Goal: Find contact information: Find contact information

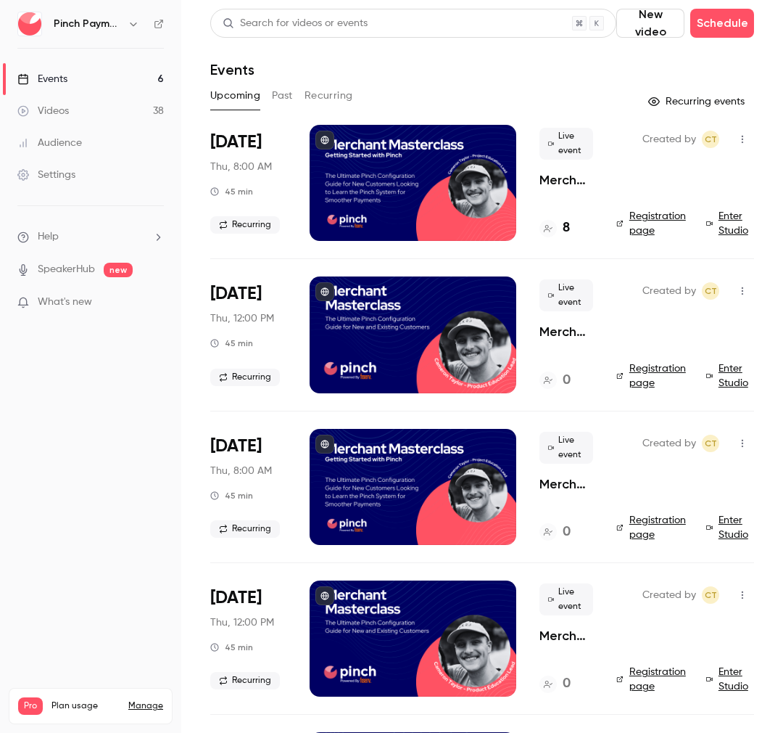
click at [569, 179] on p "Merchant Masterclass - Getting Started with Pinch" at bounding box center [567, 179] width 54 height 17
click at [232, 295] on span "Sep 4" at bounding box center [235, 293] width 51 height 23
click at [551, 331] on p "Merchant Masterclass - Business Readiness Edition" at bounding box center [567, 331] width 54 height 17
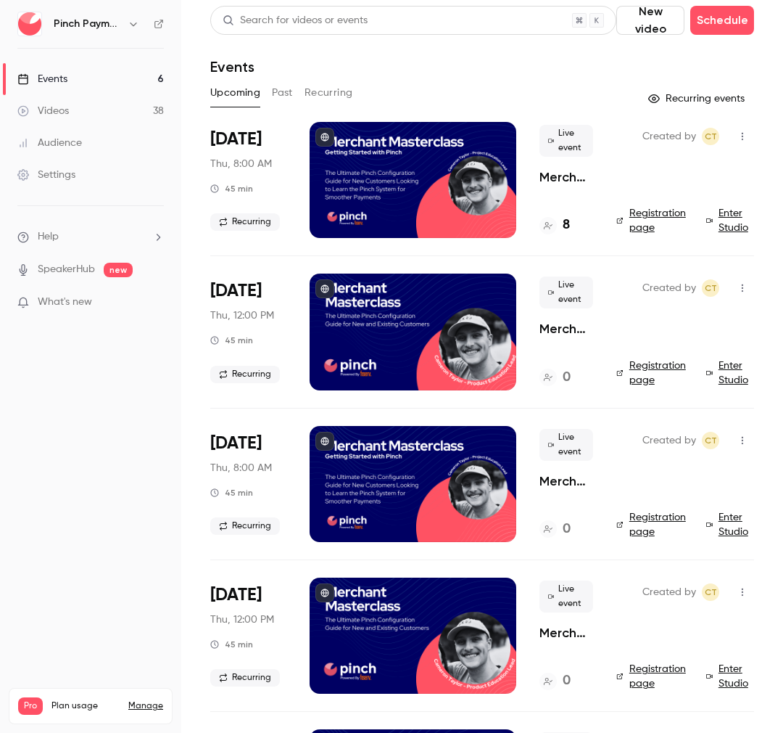
scroll to position [1, 0]
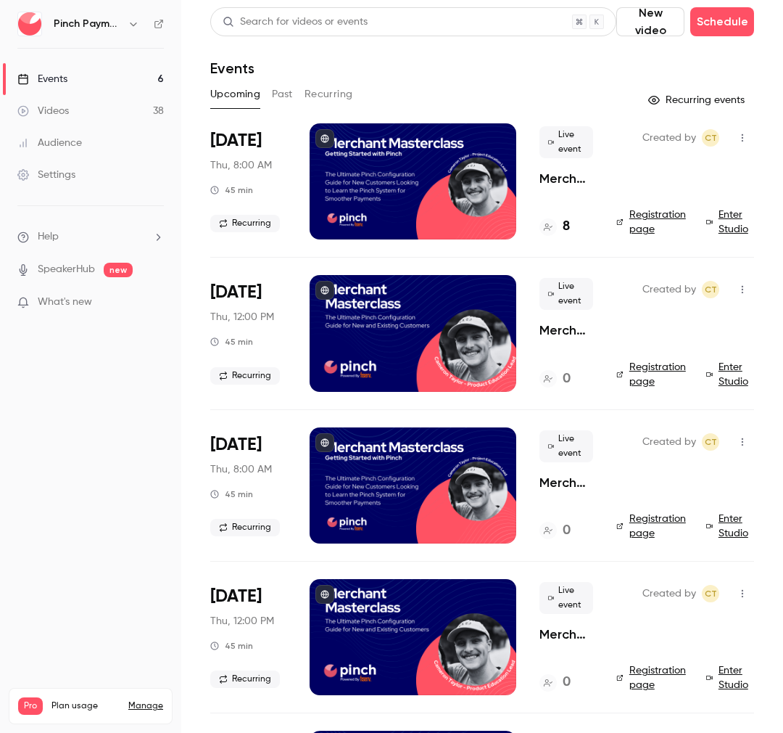
click at [96, 457] on nav "Pinch Payments Events 6 Videos 38 Audience Settings Help SpeakerHub new What's …" at bounding box center [90, 366] width 181 height 733
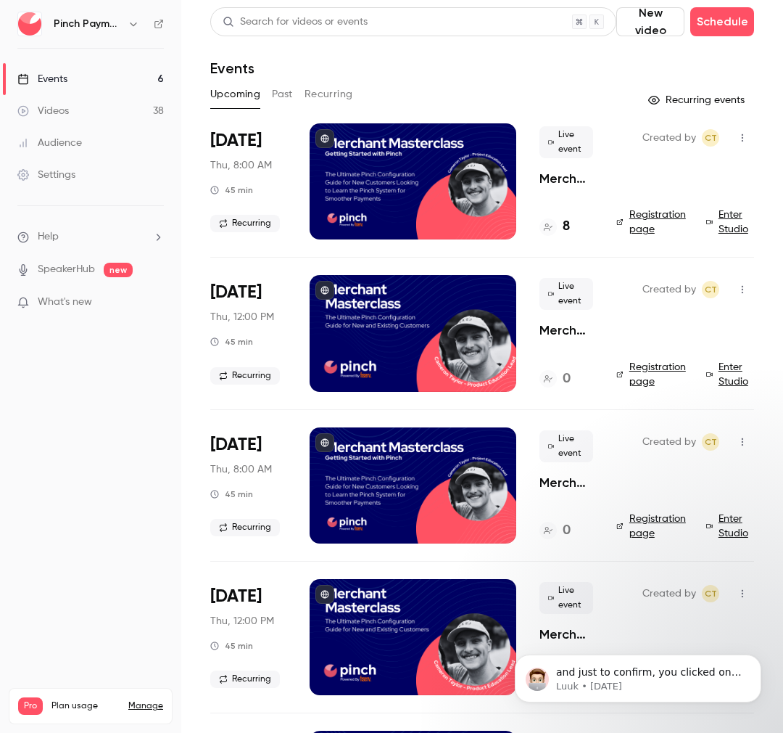
scroll to position [0, 0]
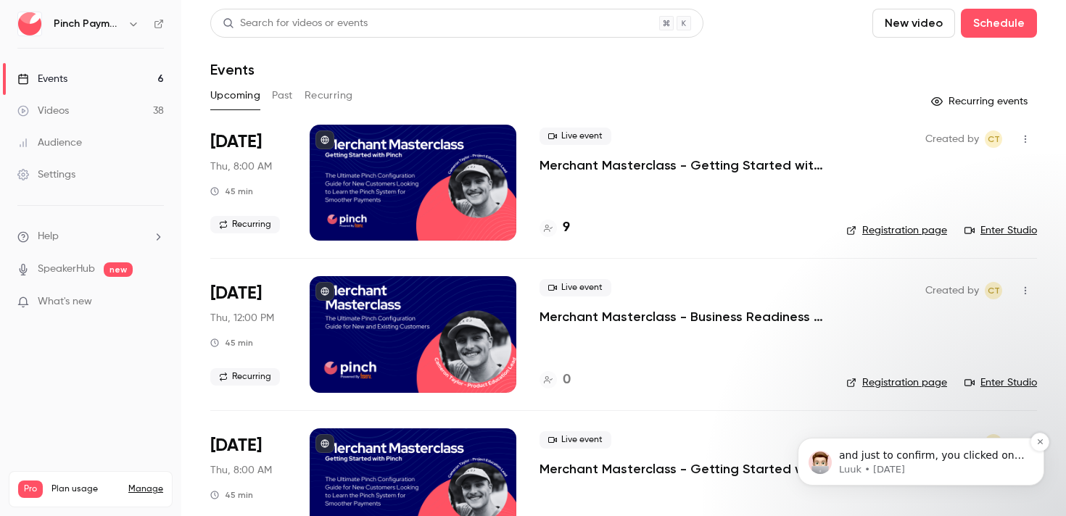
click at [960, 450] on p "and just to confirm, you clicked on new video &gt; record video?" at bounding box center [932, 456] width 187 height 15
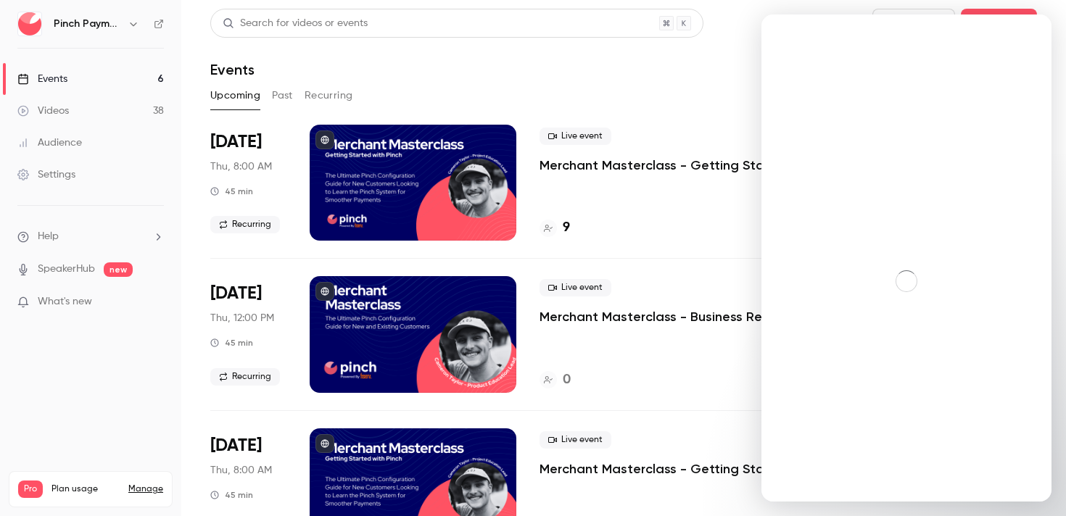
click at [762, 25] on div "Intercom messenger" at bounding box center [907, 38] width 290 height 46
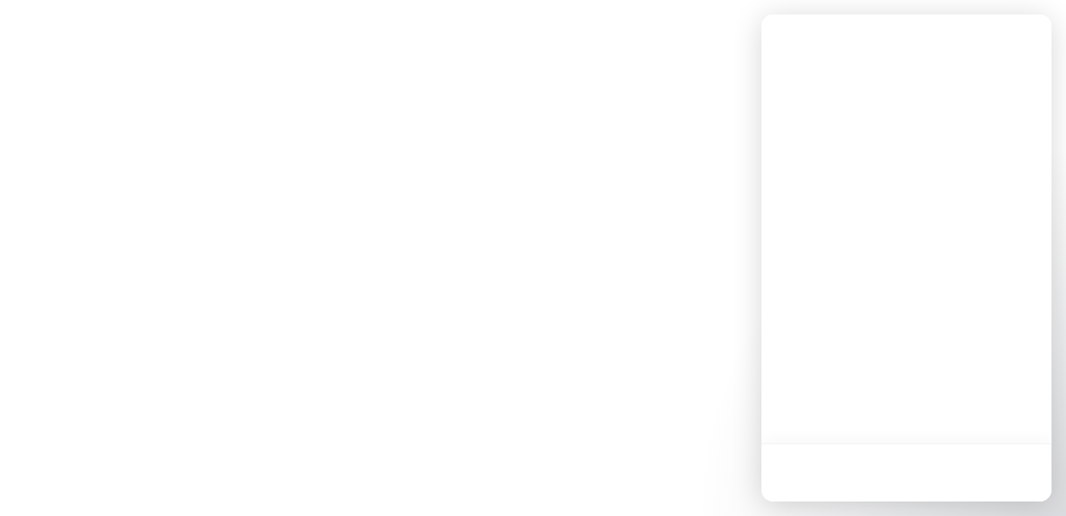
click at [712, 0] on html at bounding box center [533, 0] width 1066 height 0
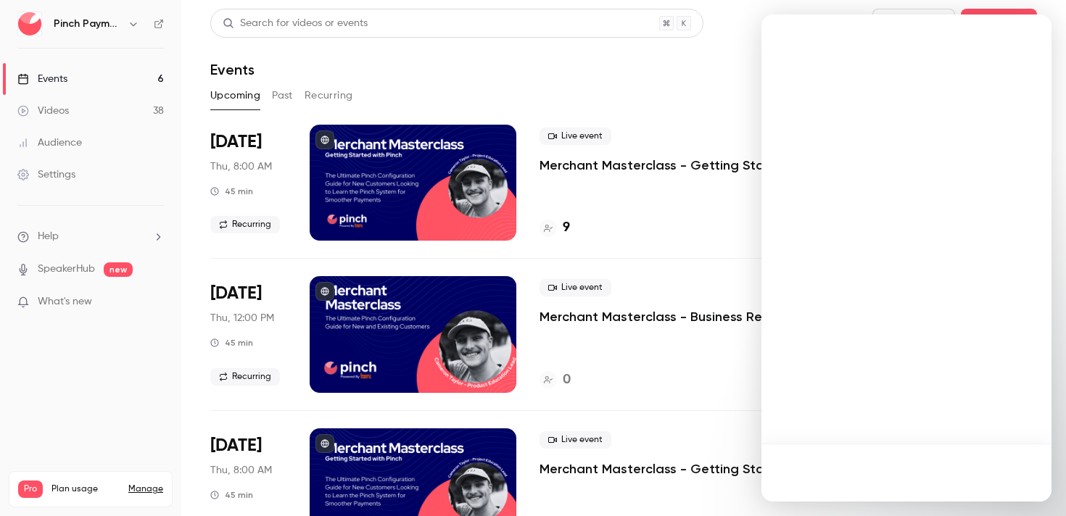
drag, startPoint x: 987, startPoint y: 173, endPoint x: 968, endPoint y: 169, distance: 19.4
click at [987, 173] on div at bounding box center [907, 258] width 290 height 487
drag, startPoint x: 46, startPoint y: 105, endPoint x: 52, endPoint y: 112, distance: 8.7
click at [46, 104] on div "Videos" at bounding box center [42, 111] width 51 height 15
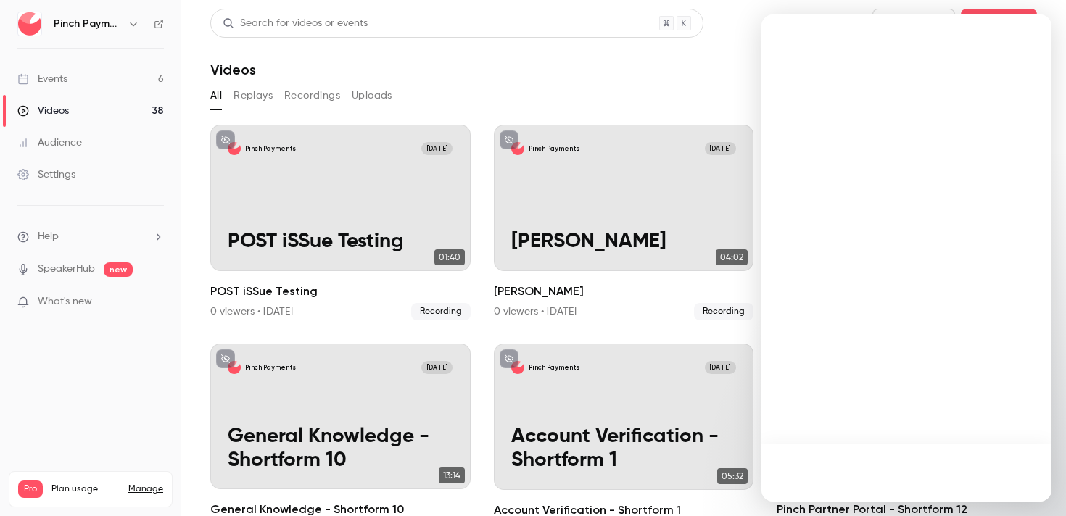
click at [404, 63] on div "Videos" at bounding box center [623, 69] width 827 height 17
drag, startPoint x: 65, startPoint y: 82, endPoint x: 73, endPoint y: 87, distance: 9.5
click at [65, 82] on div "Events" at bounding box center [42, 79] width 50 height 15
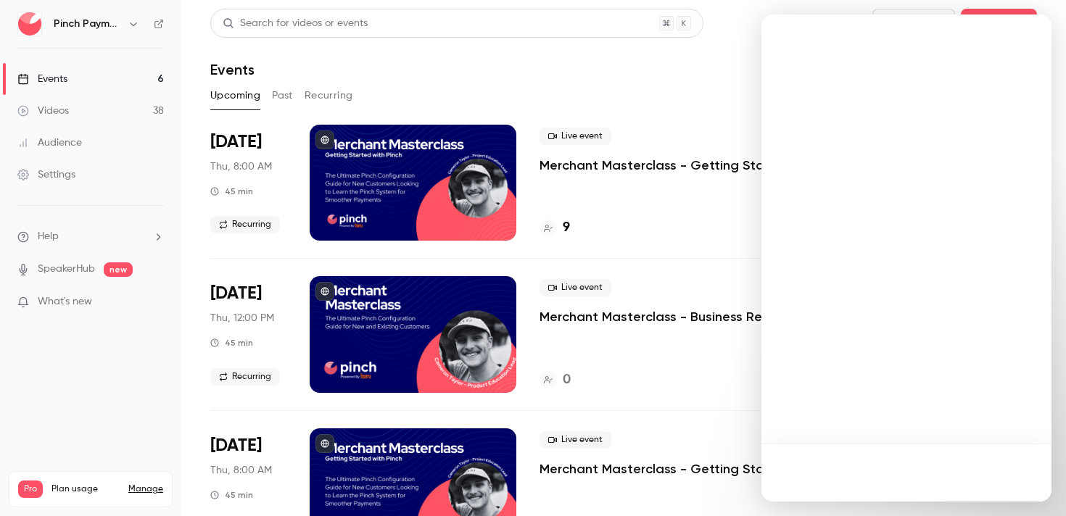
click at [1031, 61] on div at bounding box center [907, 258] width 290 height 487
drag, startPoint x: 492, startPoint y: 112, endPoint x: 840, endPoint y: 108, distance: 348.2
click at [535, 112] on div "Upcoming Past Recurring" at bounding box center [623, 98] width 827 height 29
click at [966, 106] on div at bounding box center [907, 258] width 290 height 487
drag, startPoint x: 966, startPoint y: 106, endPoint x: 953, endPoint y: 436, distance: 330.3
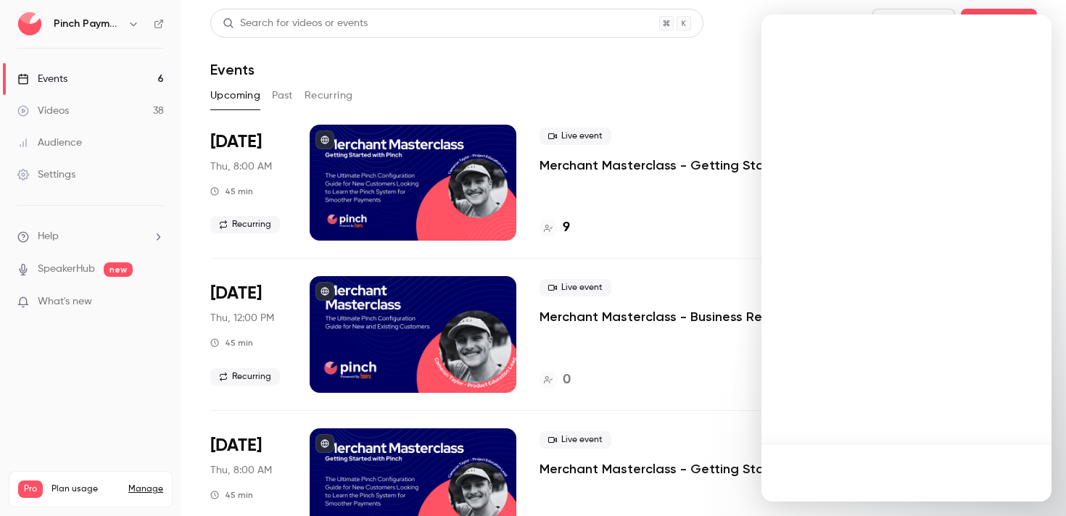
click at [975, 136] on div at bounding box center [907, 258] width 290 height 487
click at [960, 440] on div at bounding box center [907, 258] width 290 height 487
click at [963, 440] on div at bounding box center [907, 258] width 290 height 487
drag, startPoint x: 967, startPoint y: 437, endPoint x: 949, endPoint y: 323, distance: 114.6
click at [969, 434] on div at bounding box center [907, 258] width 290 height 487
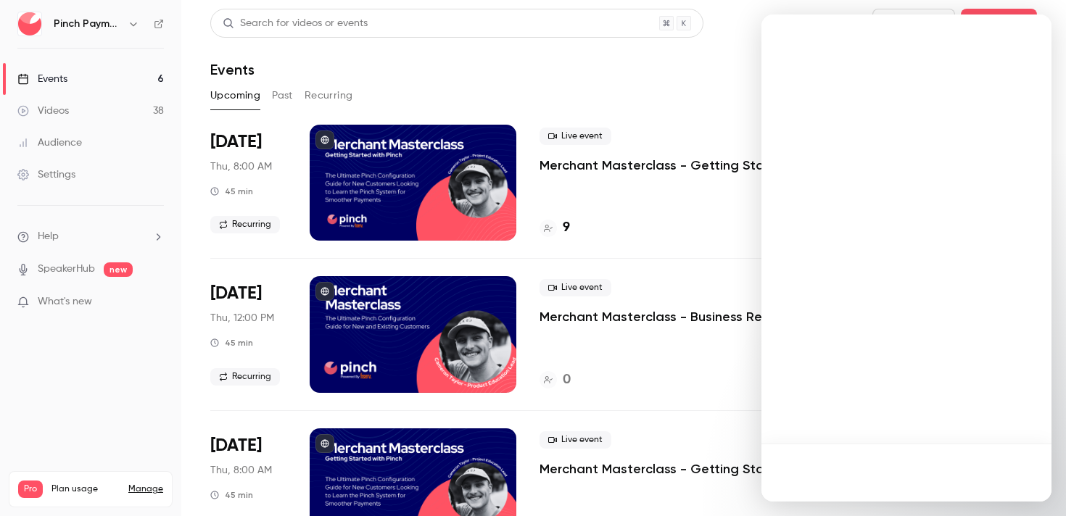
click at [1016, 477] on div at bounding box center [907, 473] width 290 height 58
click at [1018, 476] on div at bounding box center [907, 473] width 290 height 58
click at [72, 109] on link "Videos 38" at bounding box center [90, 111] width 181 height 32
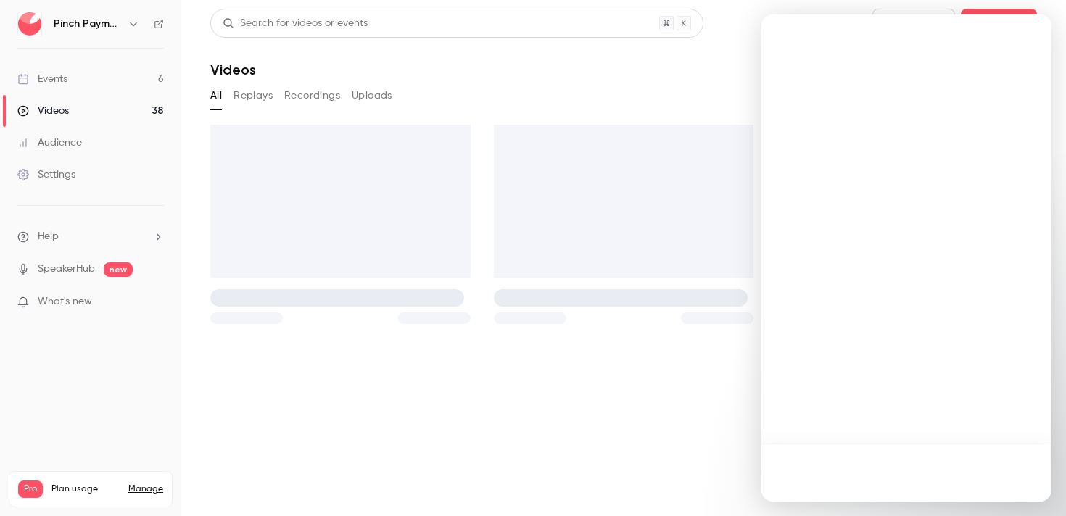
drag, startPoint x: 80, startPoint y: 144, endPoint x: 77, endPoint y: 168, distance: 24.8
click at [80, 144] on div "Audience" at bounding box center [49, 143] width 65 height 15
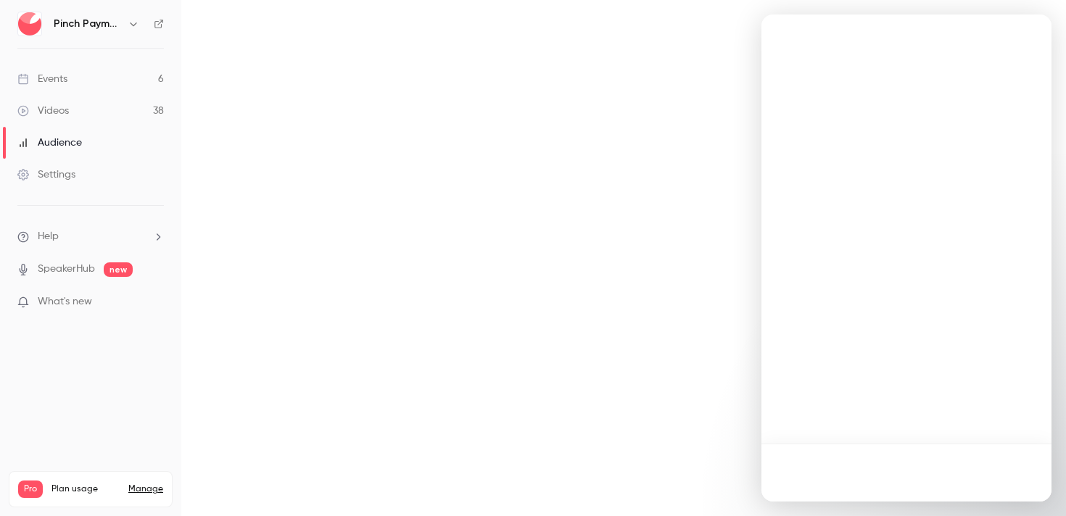
click at [74, 178] on div "Settings" at bounding box center [46, 175] width 58 height 15
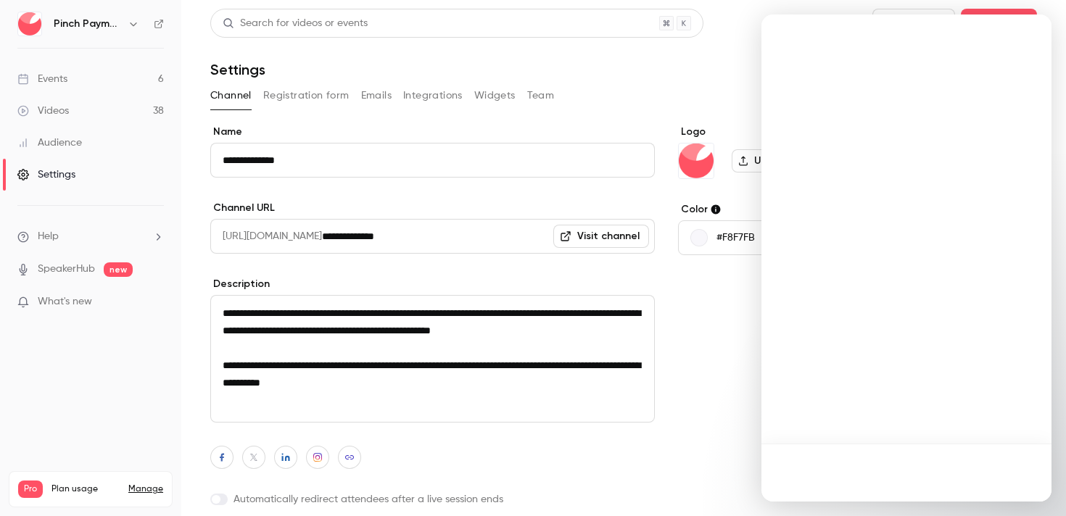
click at [44, 165] on link "Settings" at bounding box center [90, 175] width 181 height 32
click at [71, 265] on link "SpeakerHub" at bounding box center [66, 269] width 57 height 15
click at [41, 245] on ul "Help SpeakerHub new What's new" at bounding box center [90, 271] width 181 height 130
click at [52, 238] on span "Help" at bounding box center [48, 236] width 21 height 15
drag, startPoint x: 226, startPoint y: 221, endPoint x: 218, endPoint y: 268, distance: 48.5
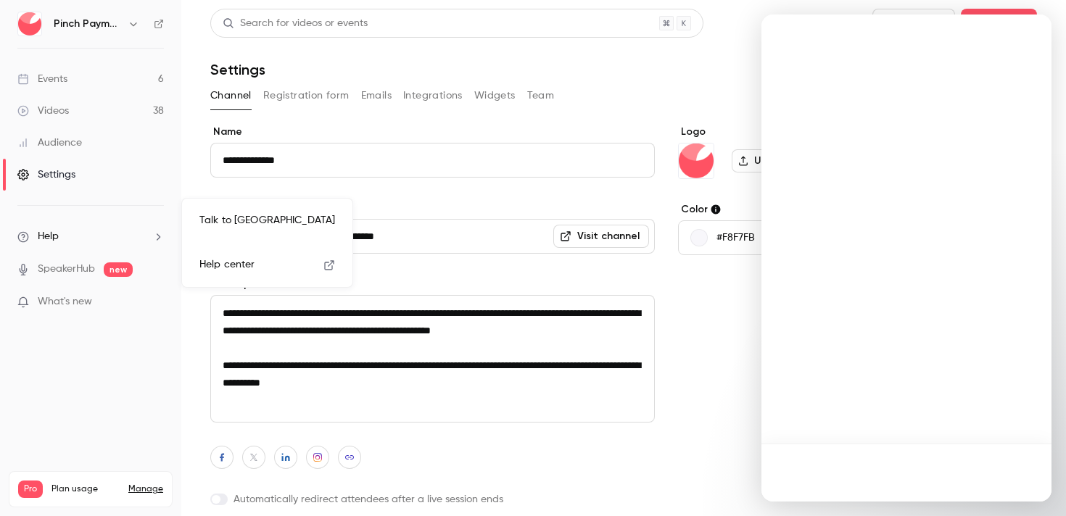
click at [226, 221] on link "Talk to [GEOGRAPHIC_DATA]" at bounding box center [267, 221] width 159 height 38
click at [83, 230] on li "Help" at bounding box center [90, 236] width 147 height 15
click at [217, 213] on link "Talk to [GEOGRAPHIC_DATA]" at bounding box center [267, 221] width 159 height 38
click at [217, 270] on div "**********" at bounding box center [432, 342] width 445 height 434
